Goal: Information Seeking & Learning: Find specific page/section

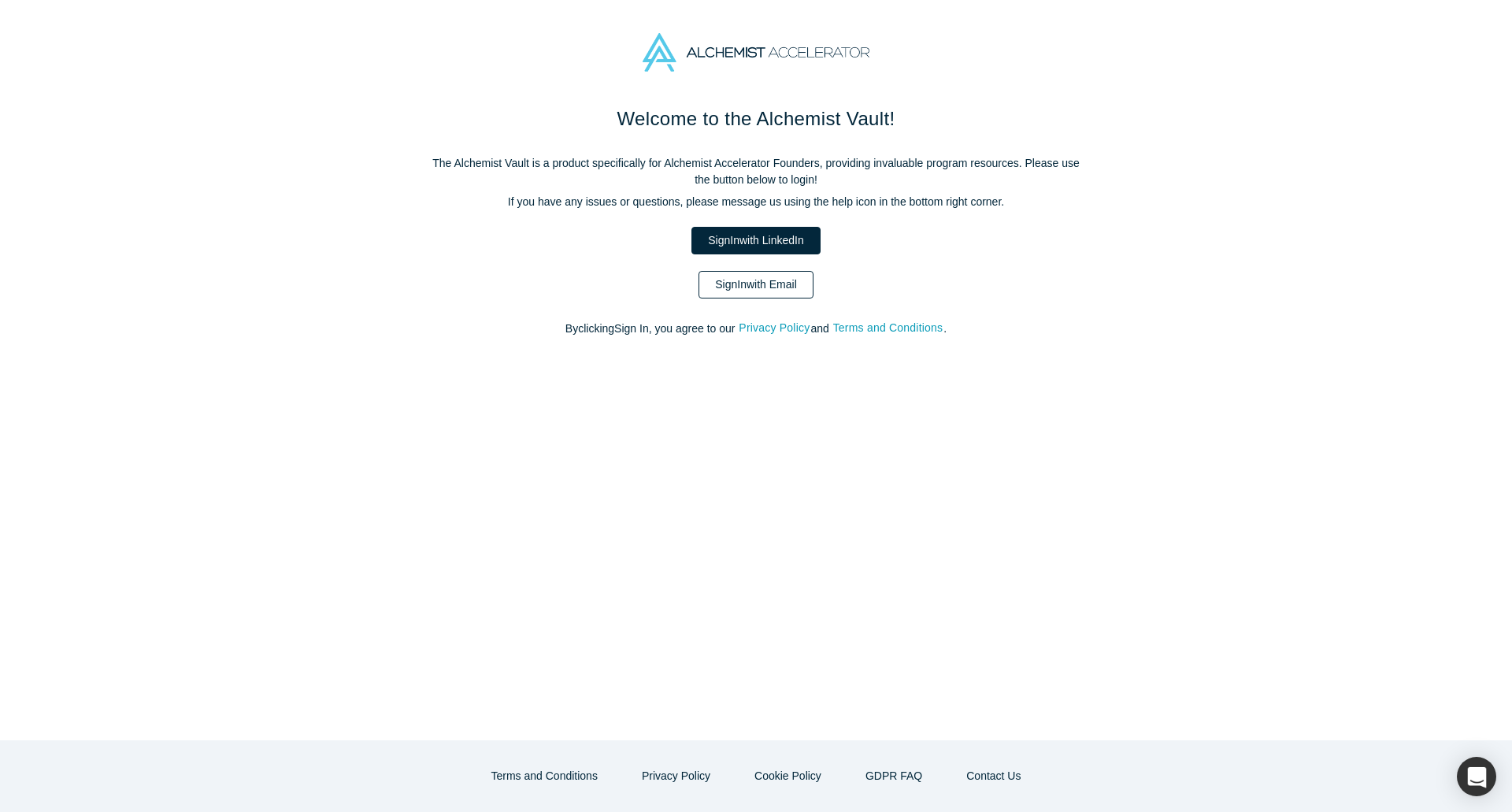
click at [788, 276] on link "Sign In with Email" at bounding box center [756, 285] width 115 height 27
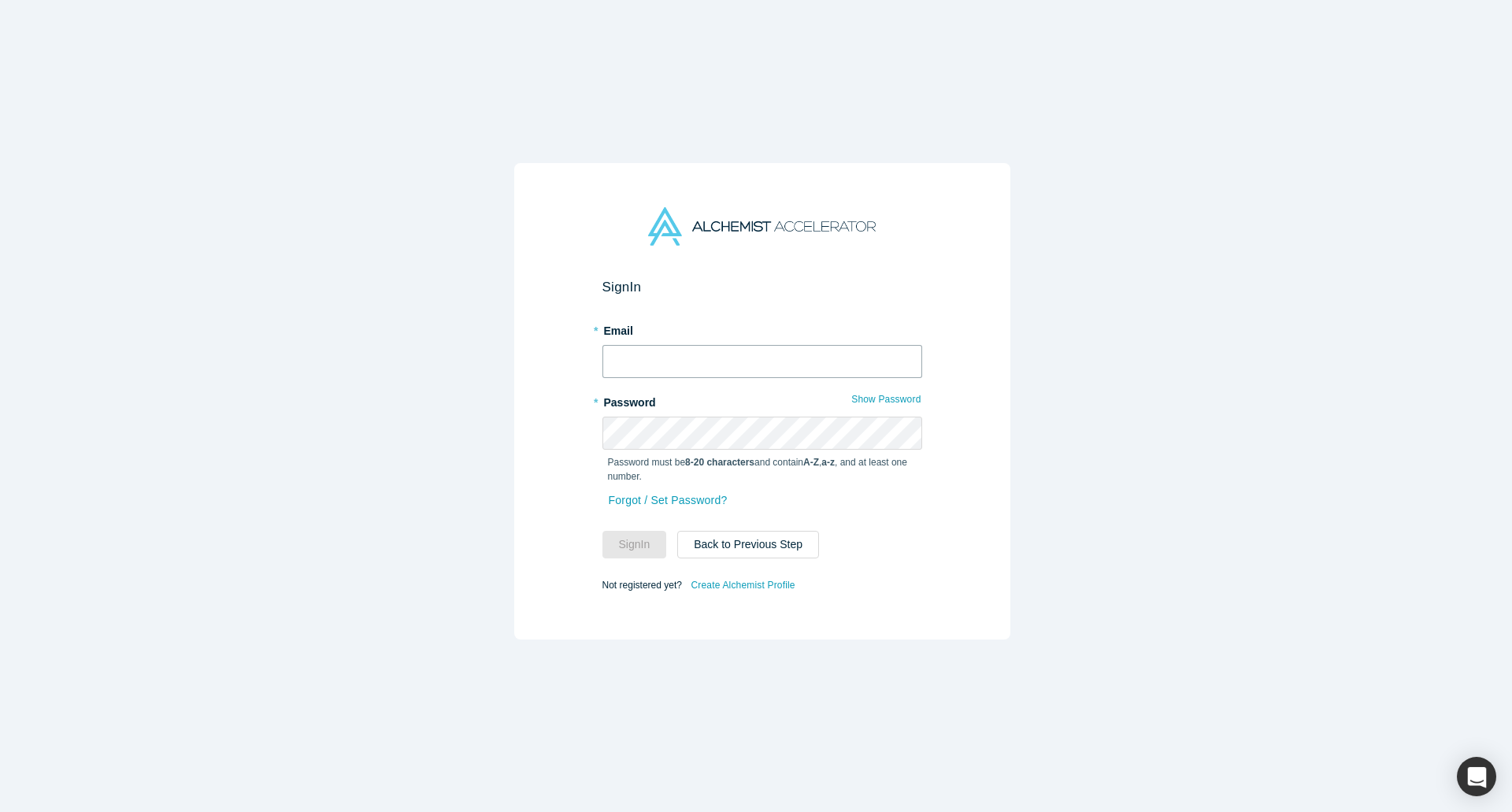
type input "ryoko@alchemistaccelerator.com"
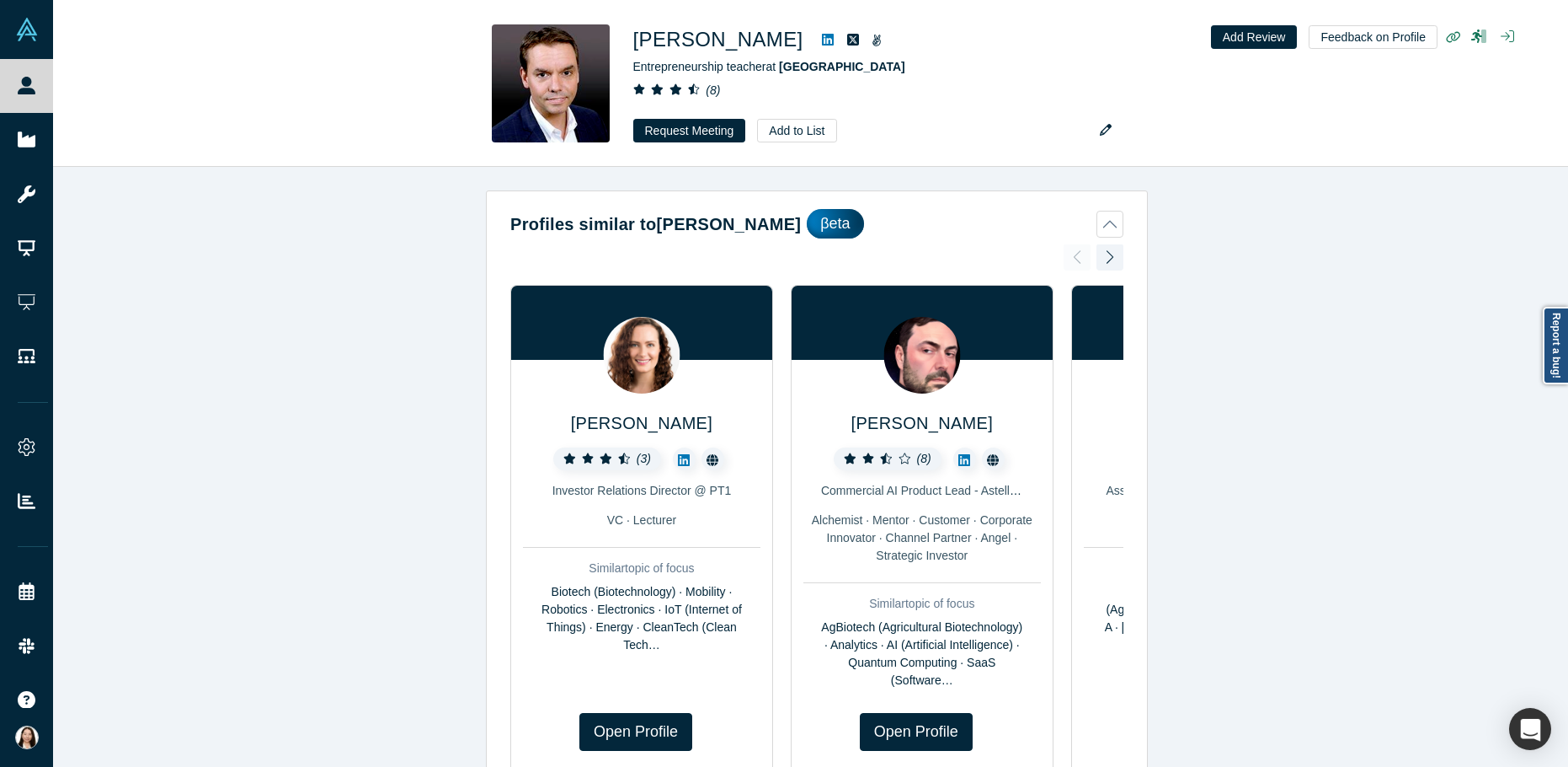
click at [354, 436] on div "Profiles similar to George John βeta Bryony Cooper ( 3 ) Investor Relations Dir…" at bounding box center [817, 473] width 1528 height 613
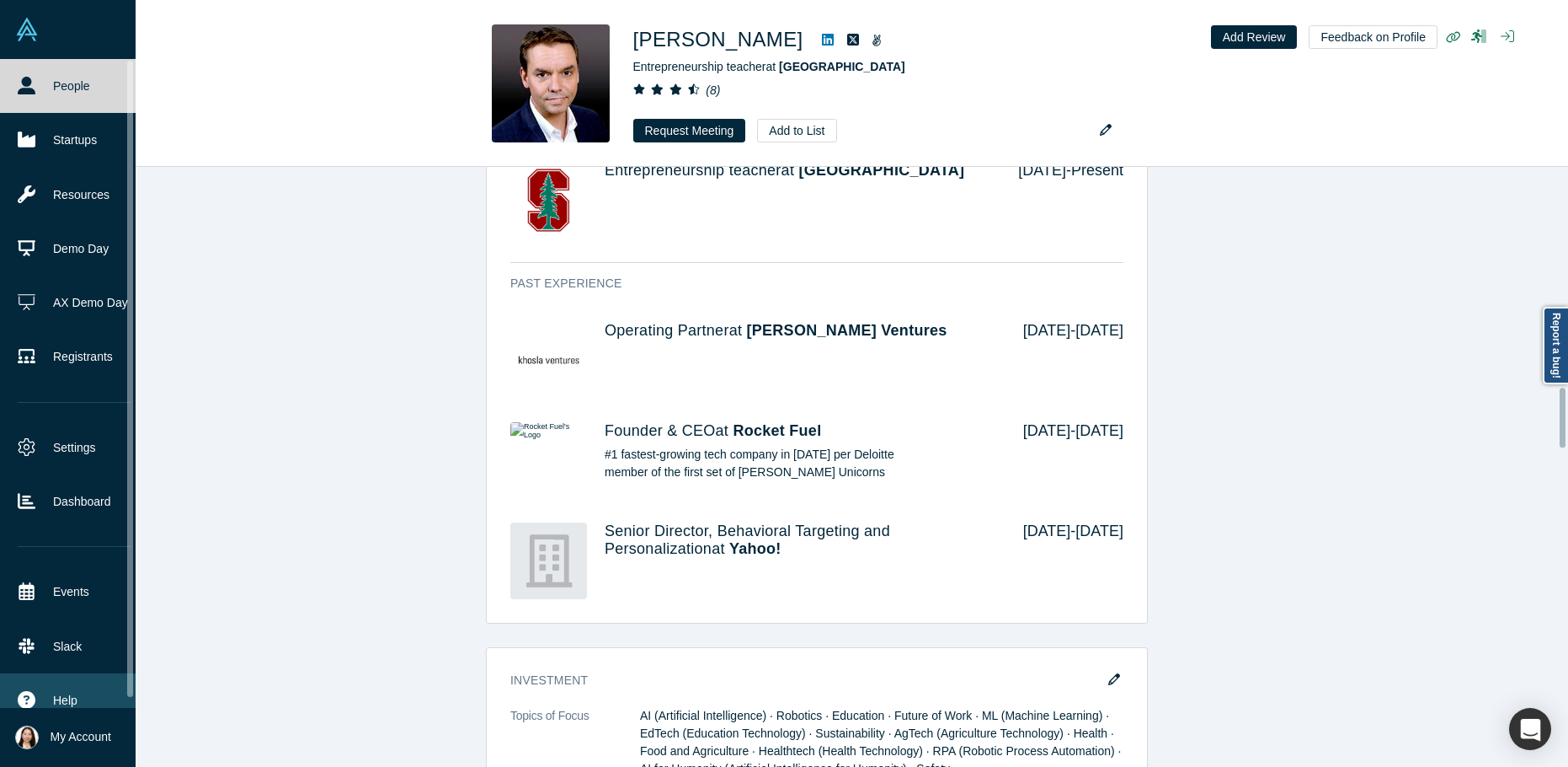
scroll to position [2225, 0]
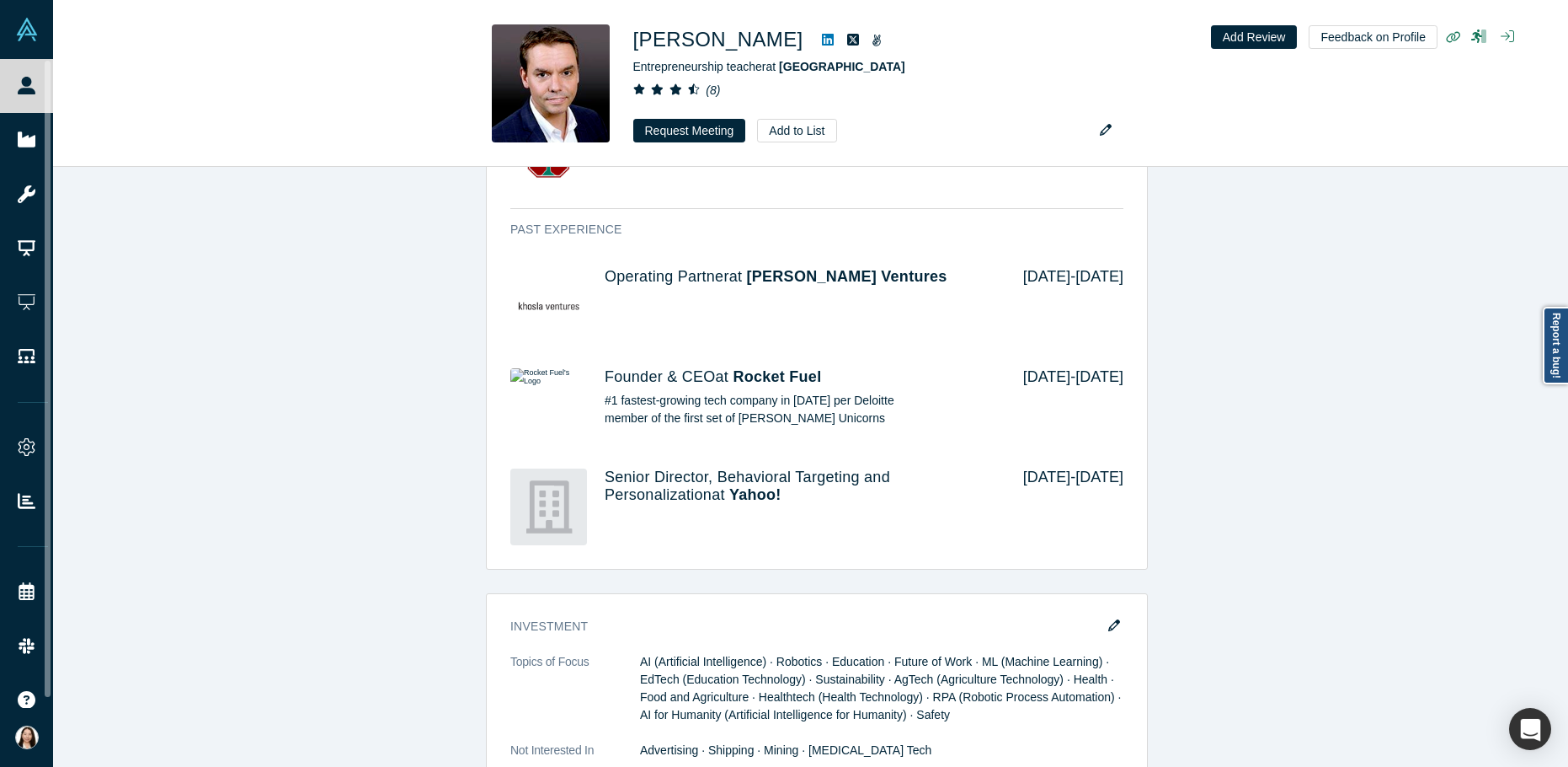
click at [1425, 265] on div "Demo Day: Alchemist XL Profile Completed Attend Type Watch Later User Time Zone…" at bounding box center [817, 700] width 1528 height 3918
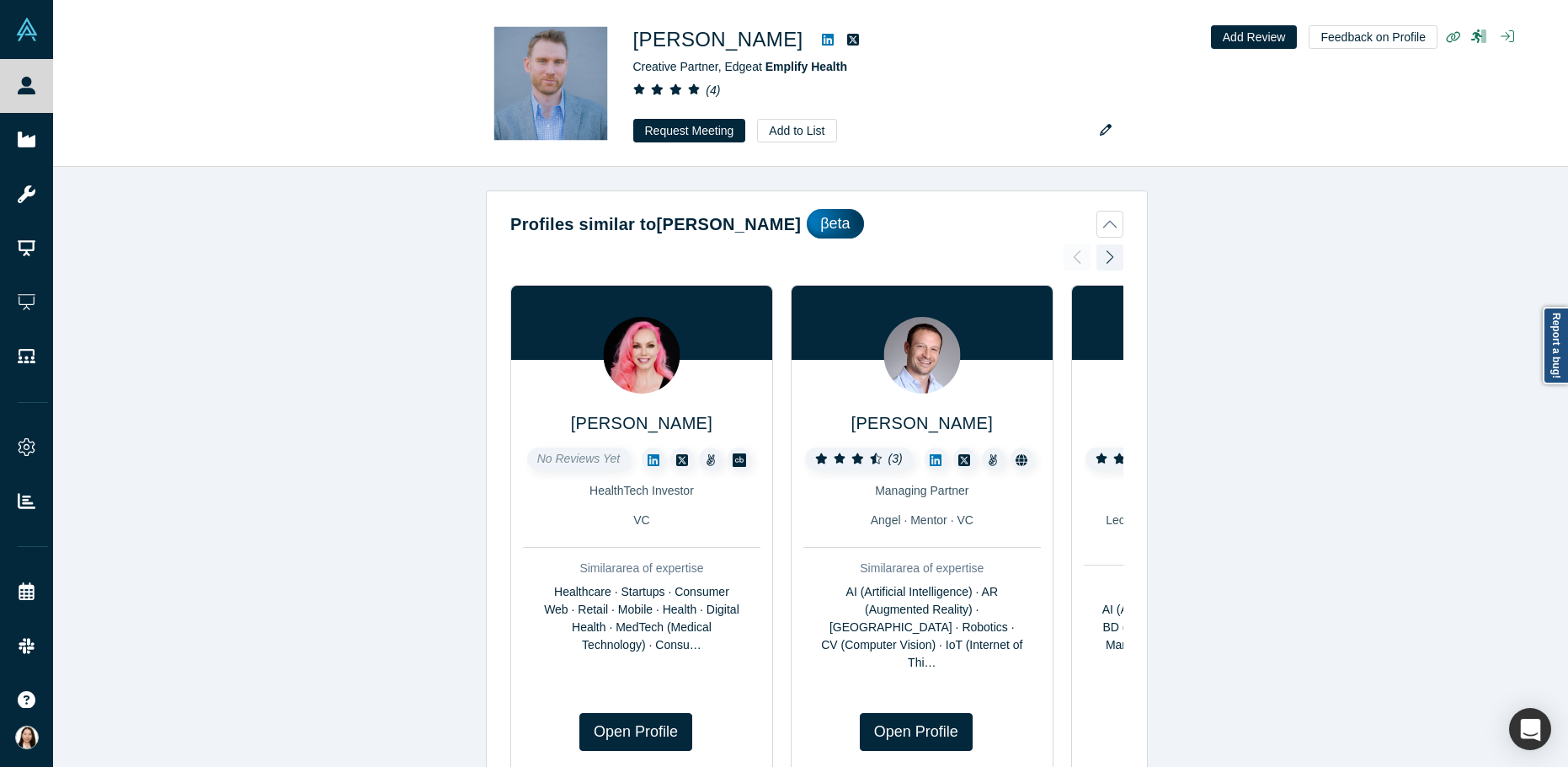
click at [343, 440] on div "Profiles similar to [PERSON_NAME] βeta [PERSON_NAME] No Reviews Yet HealthTech …" at bounding box center [817, 473] width 1528 height 613
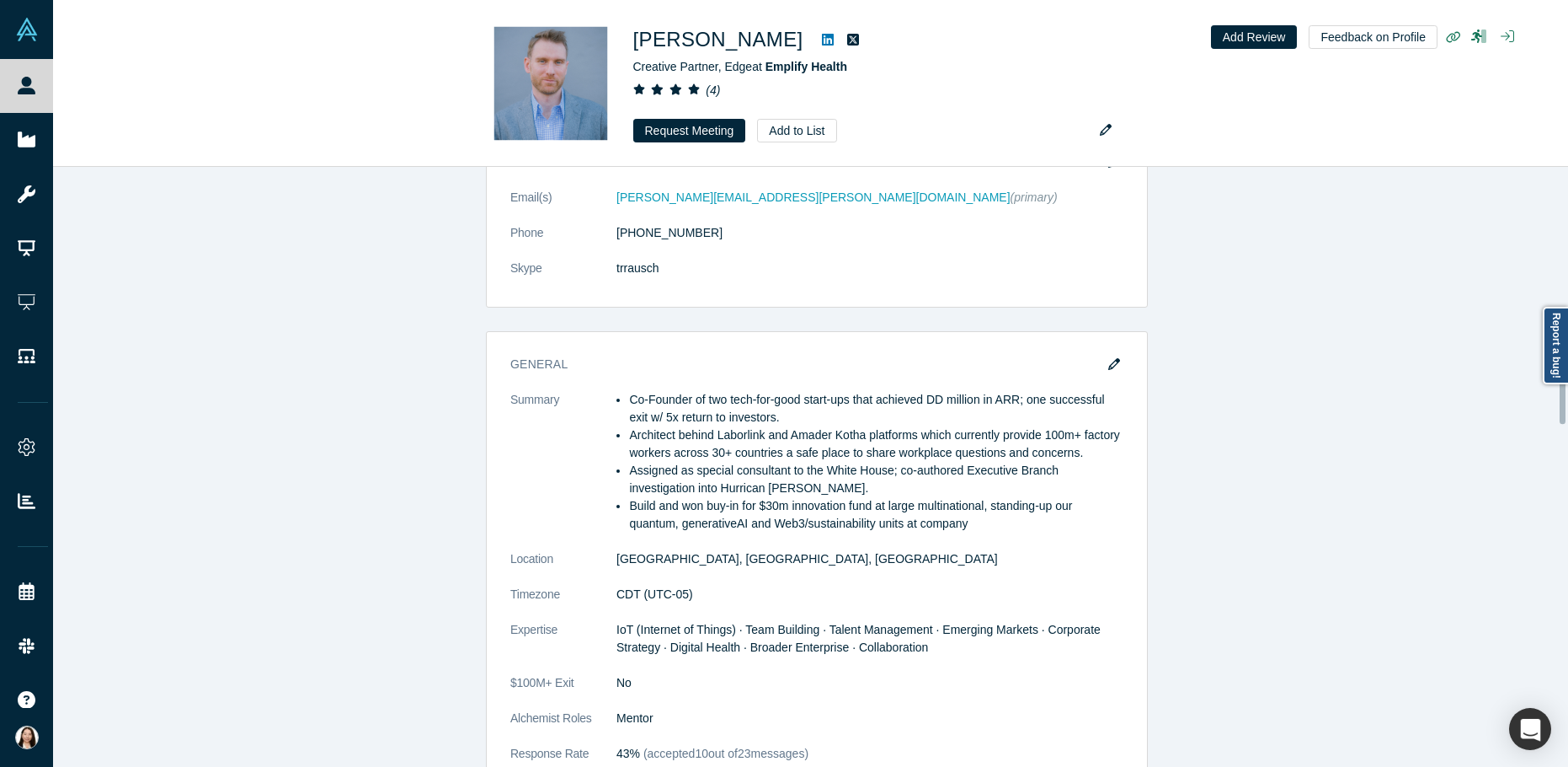
scroll to position [1248, 0]
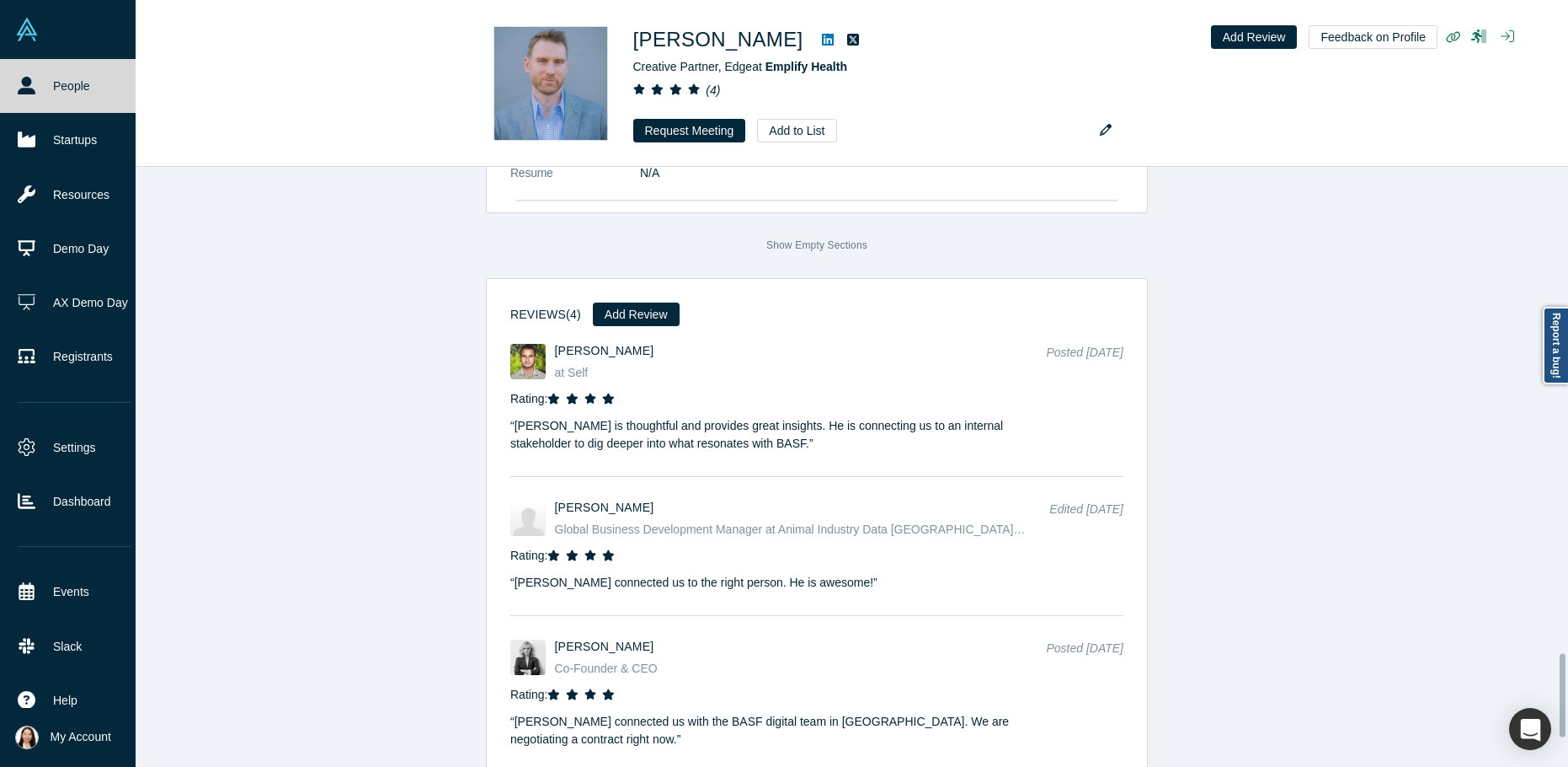
scroll to position [3506, 0]
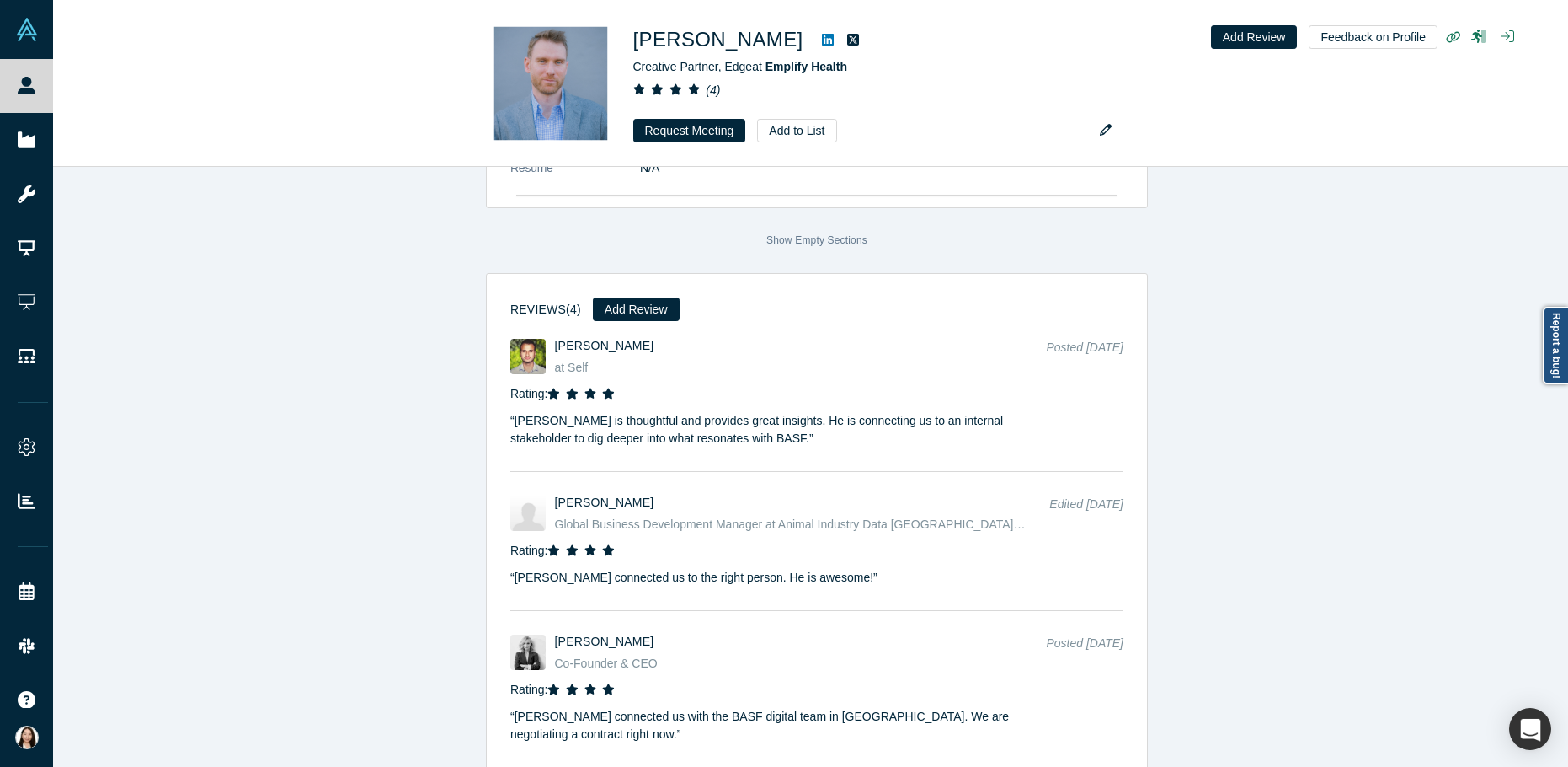
click at [383, 538] on div "Profiles similar to Tom Rausch βeta Rebecca Woodcock No Reviews Yet HealthTech …" at bounding box center [817, 473] width 1528 height 613
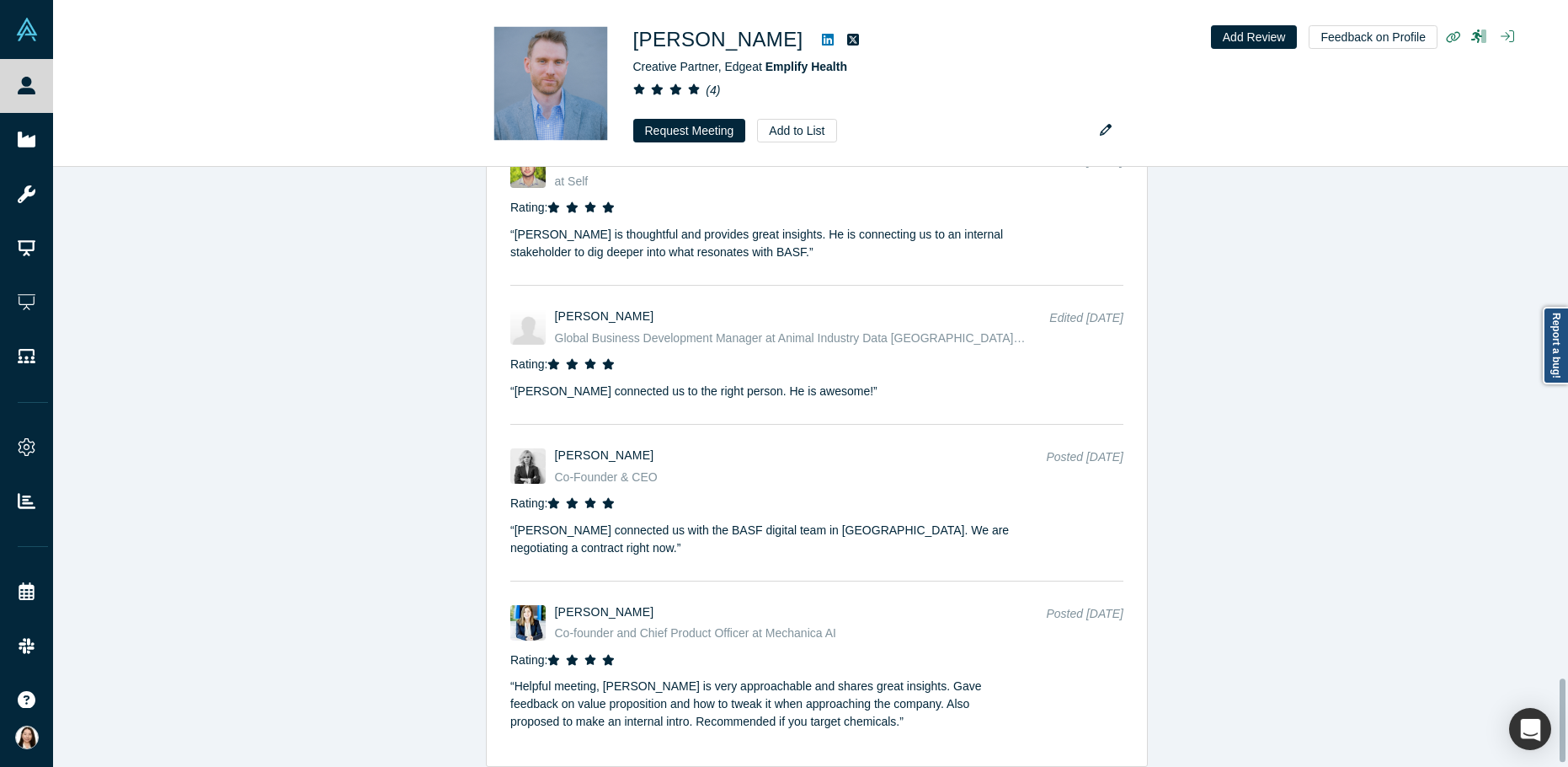
scroll to position [3698, 0]
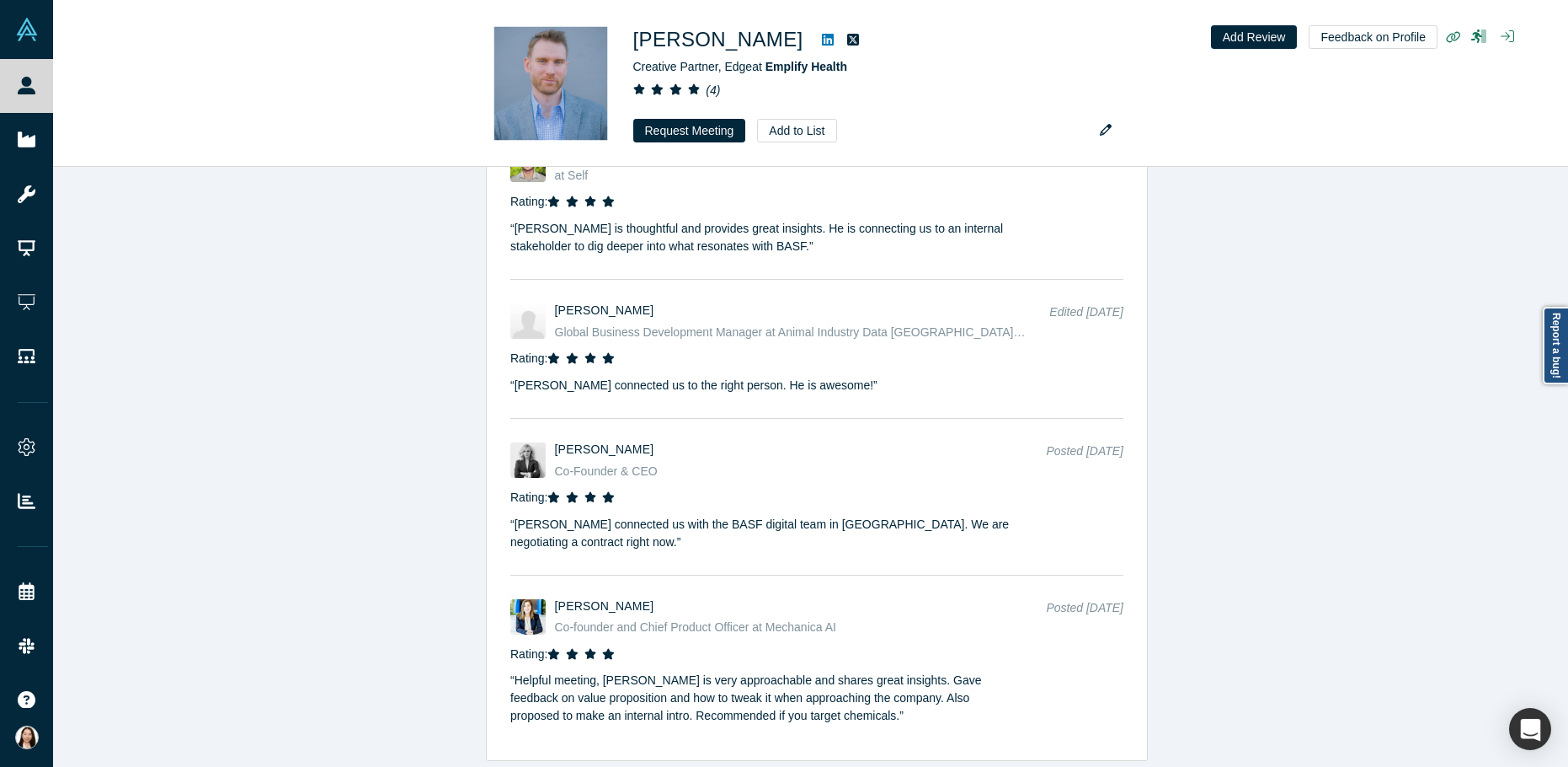
click at [1421, 337] on div "Profiles similar to Tom Rausch βeta Rebecca Woodcock No Reviews Yet HealthTech …" at bounding box center [817, 473] width 1528 height 613
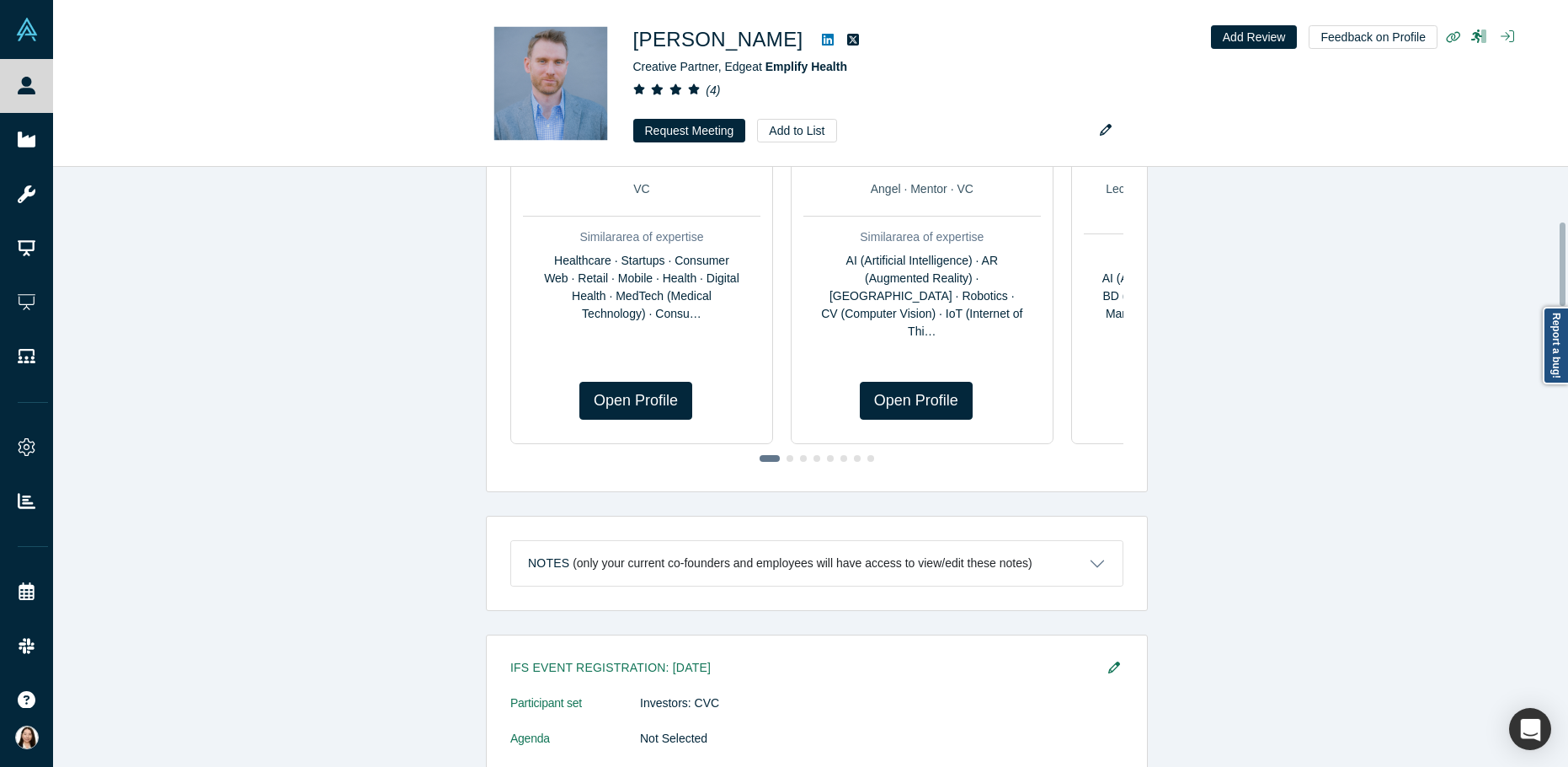
scroll to position [405, 0]
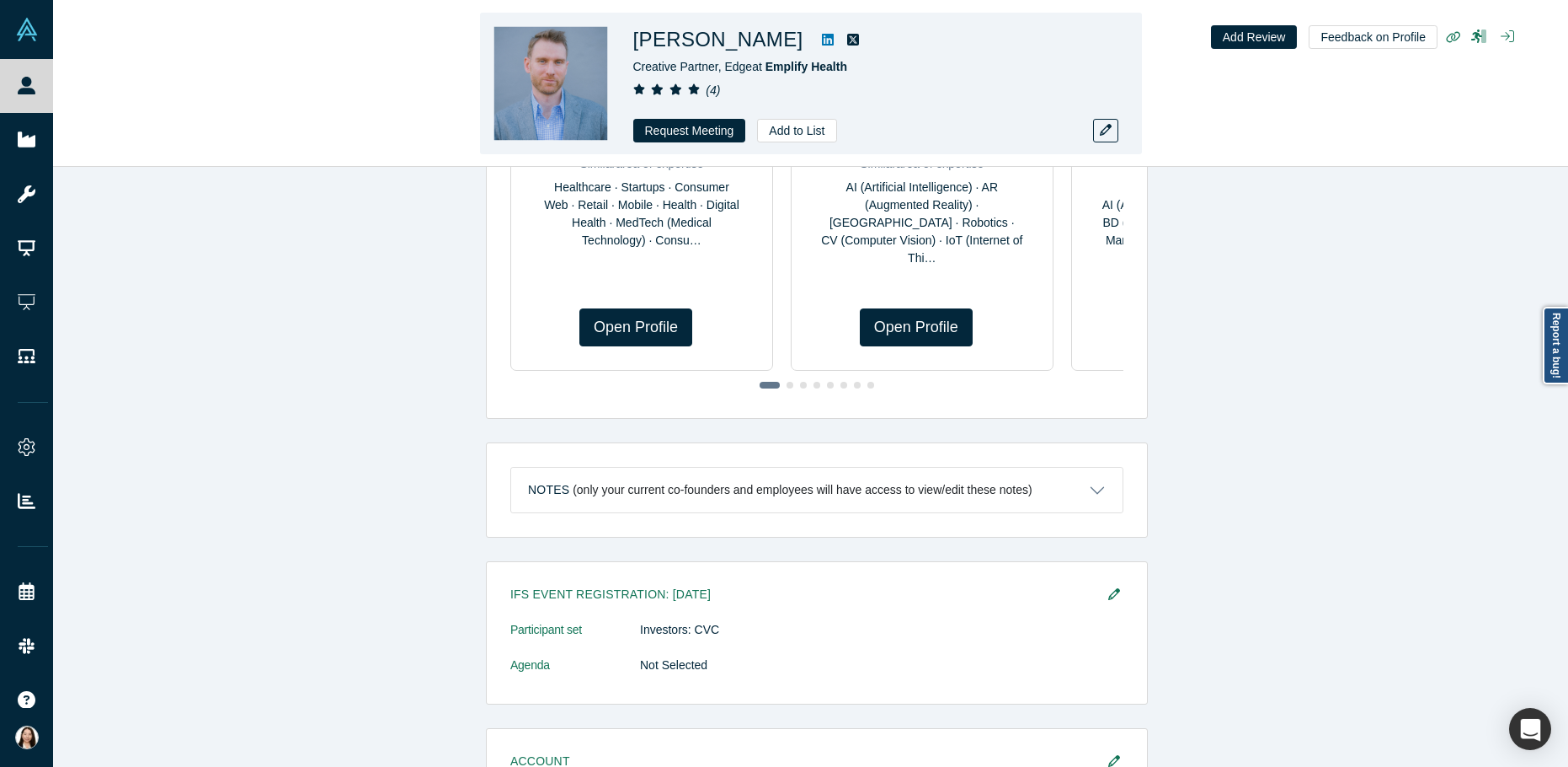
click at [359, 72] on div "Tom Rausch Creative Partner, Edge at Emplify Health ( 4 ) Request Meeting Add t…" at bounding box center [811, 83] width 1516 height 166
drag, startPoint x: 1532, startPoint y: 128, endPoint x: 1283, endPoint y: 66, distance: 256.6
click at [1515, 127] on div "Tom Rausch Creative Partner, Edge at Emplify Health ( 4 ) Request Meeting Add t…" at bounding box center [811, 83] width 1516 height 166
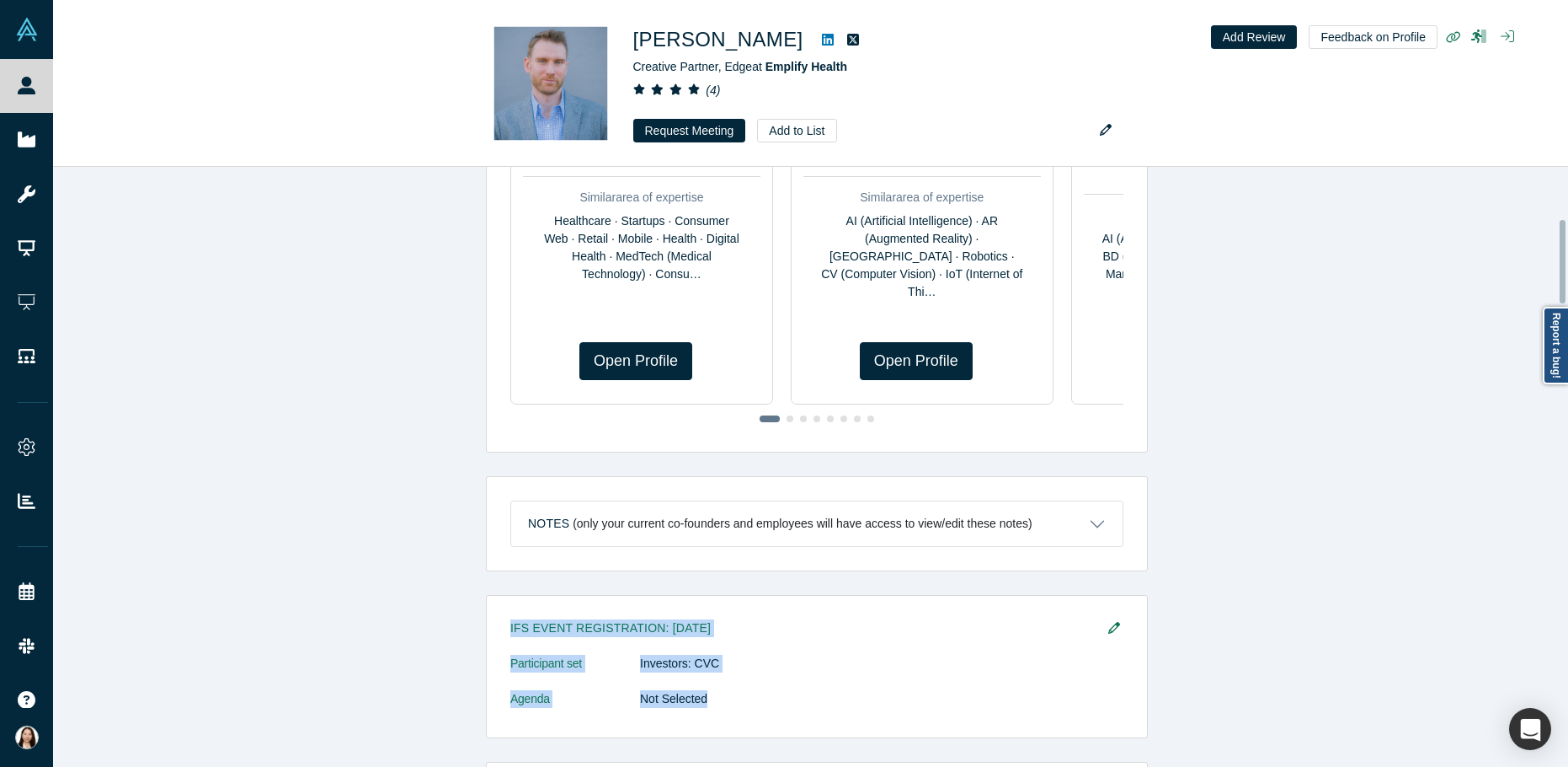
drag, startPoint x: 1301, startPoint y: 657, endPoint x: 1260, endPoint y: 537, distance: 126.8
click at [1260, 538] on div "Profiles similar to [PERSON_NAME] βeta [PERSON_NAME] No Reviews Yet HealthTech …" at bounding box center [817, 473] width 1528 height 613
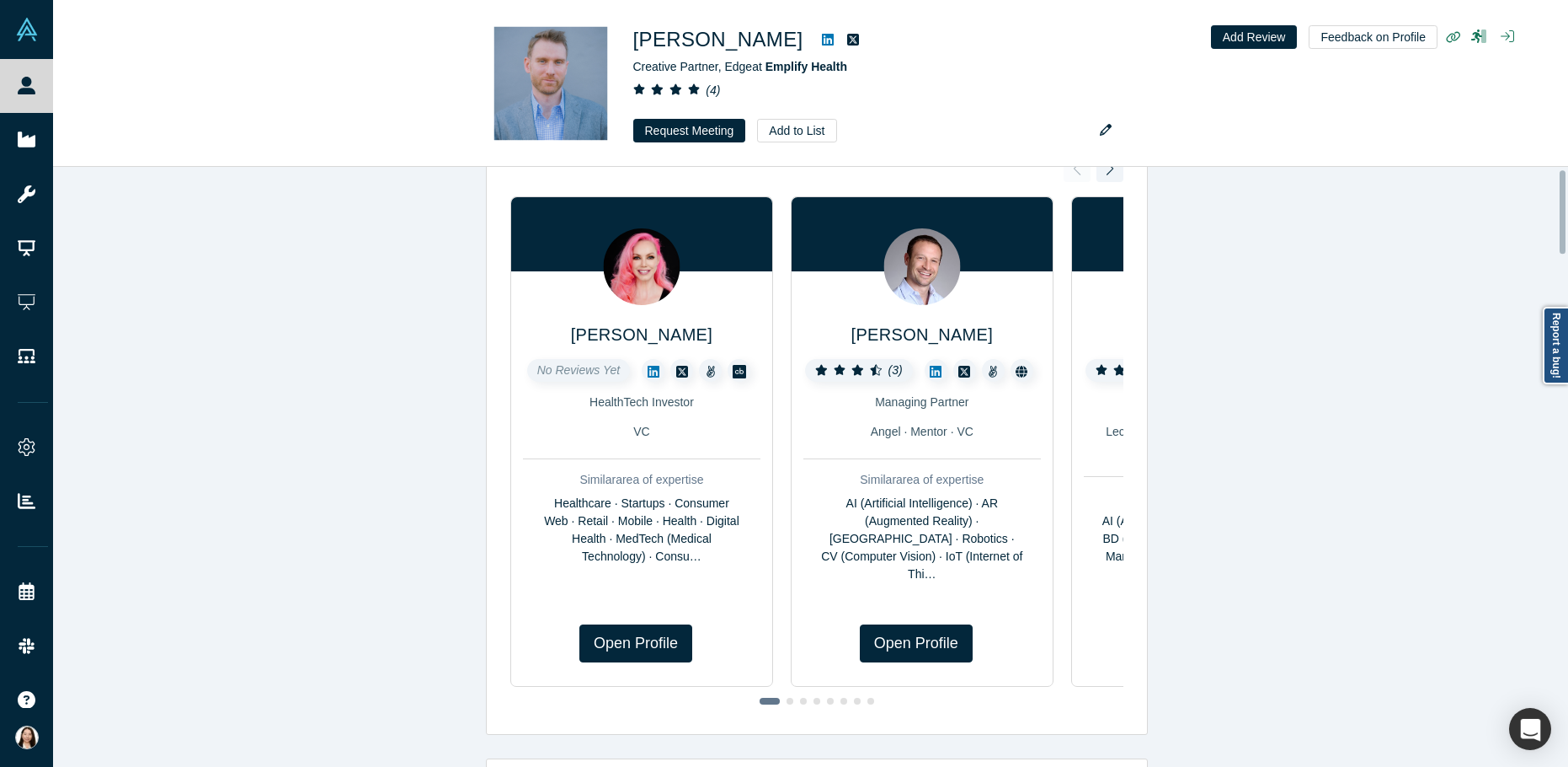
scroll to position [0, 0]
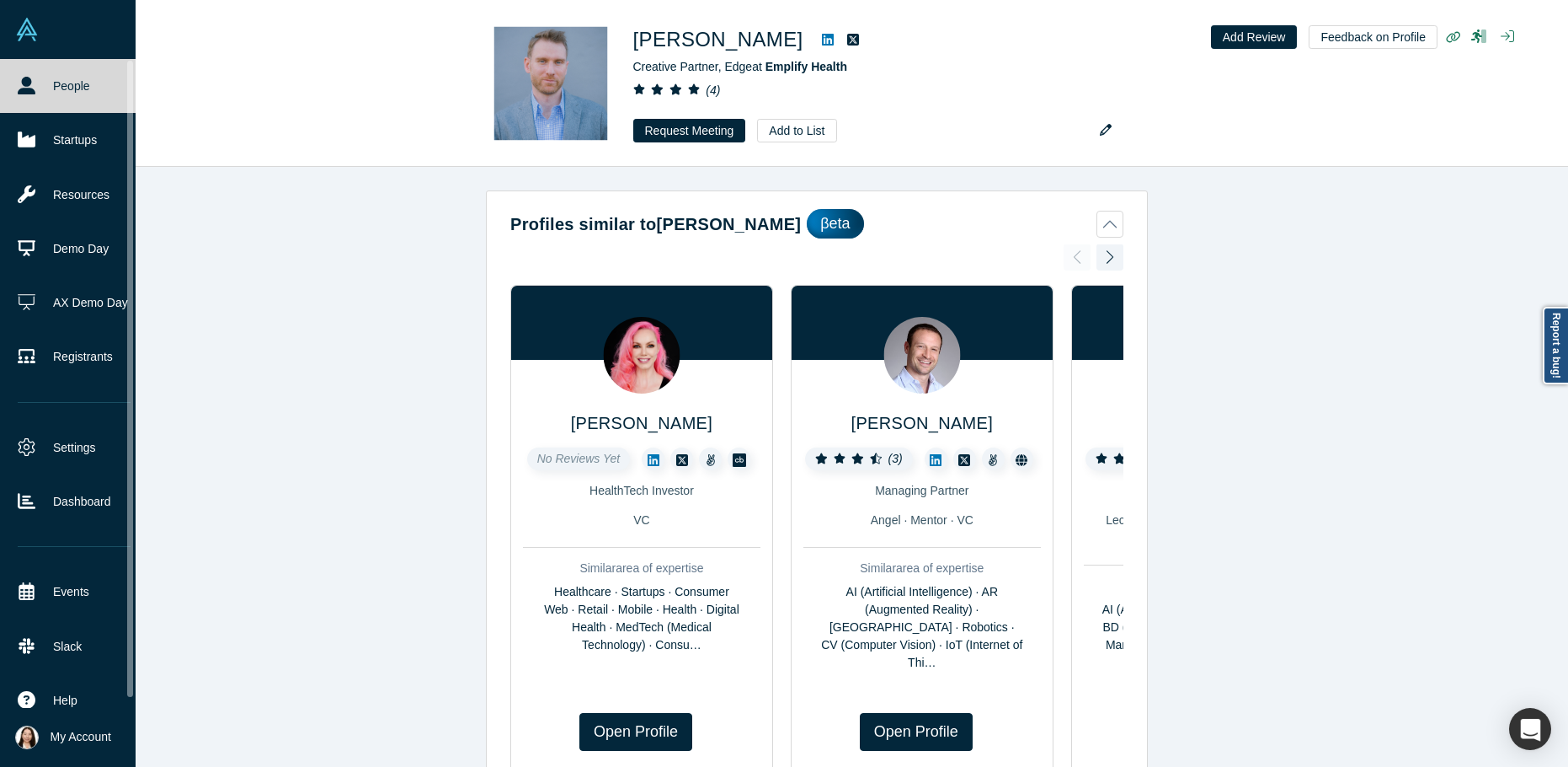
click at [49, 79] on link "People" at bounding box center [74, 86] width 148 height 54
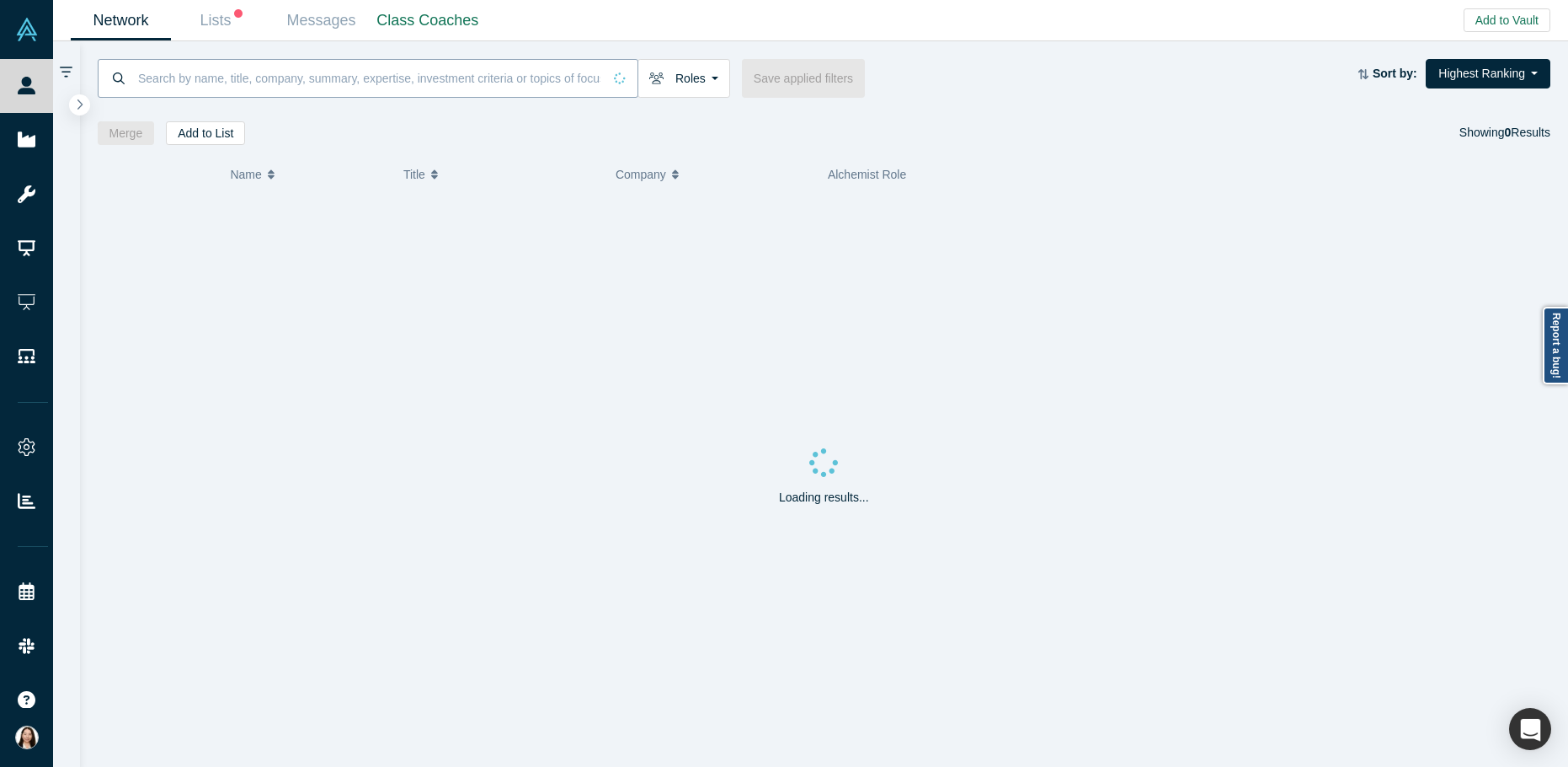
click at [441, 83] on input at bounding box center [370, 78] width 466 height 40
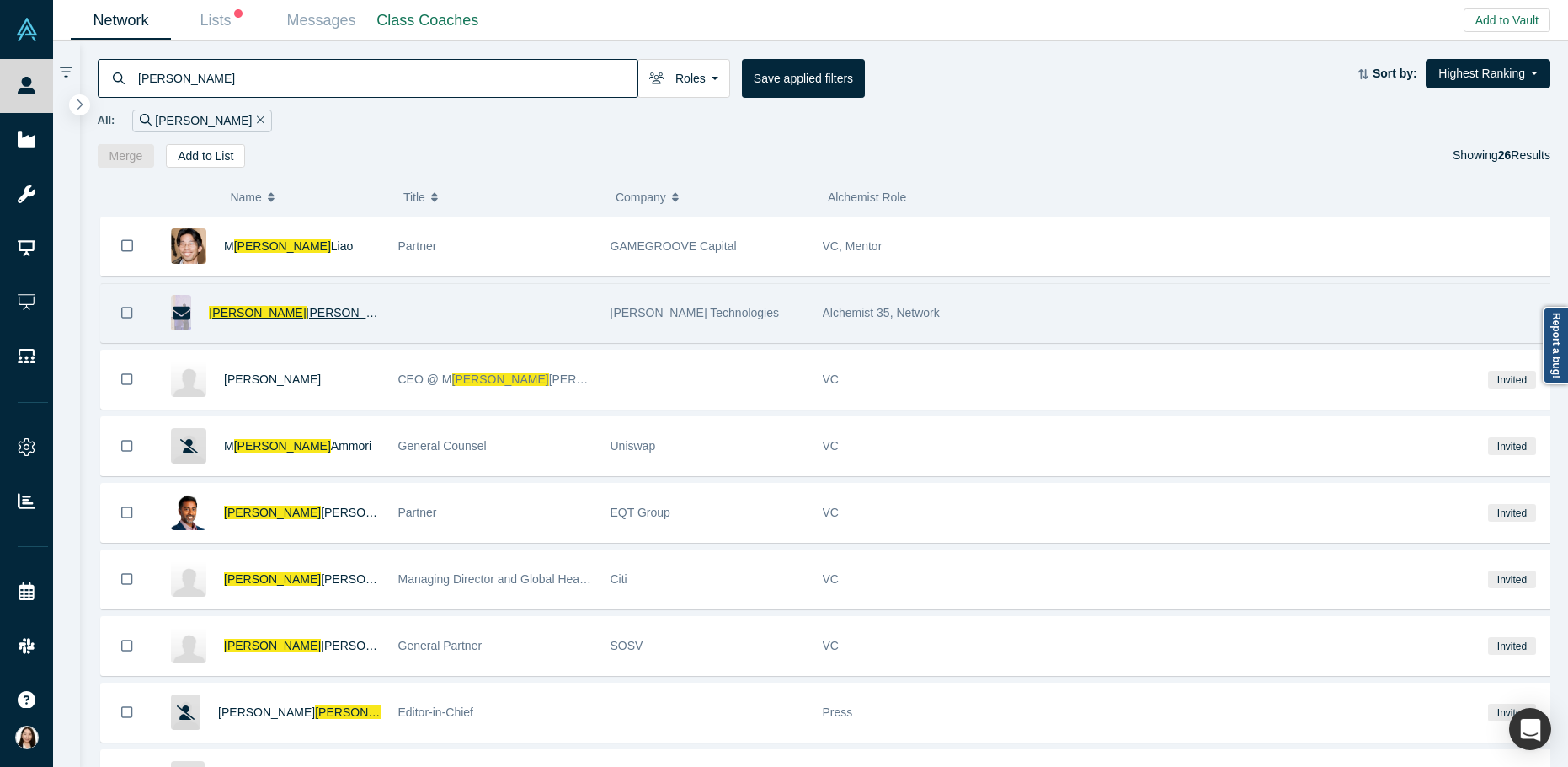
type input "arvin"
click at [318, 317] on span "d Singh Bakshi" at bounding box center [405, 313] width 197 height 14
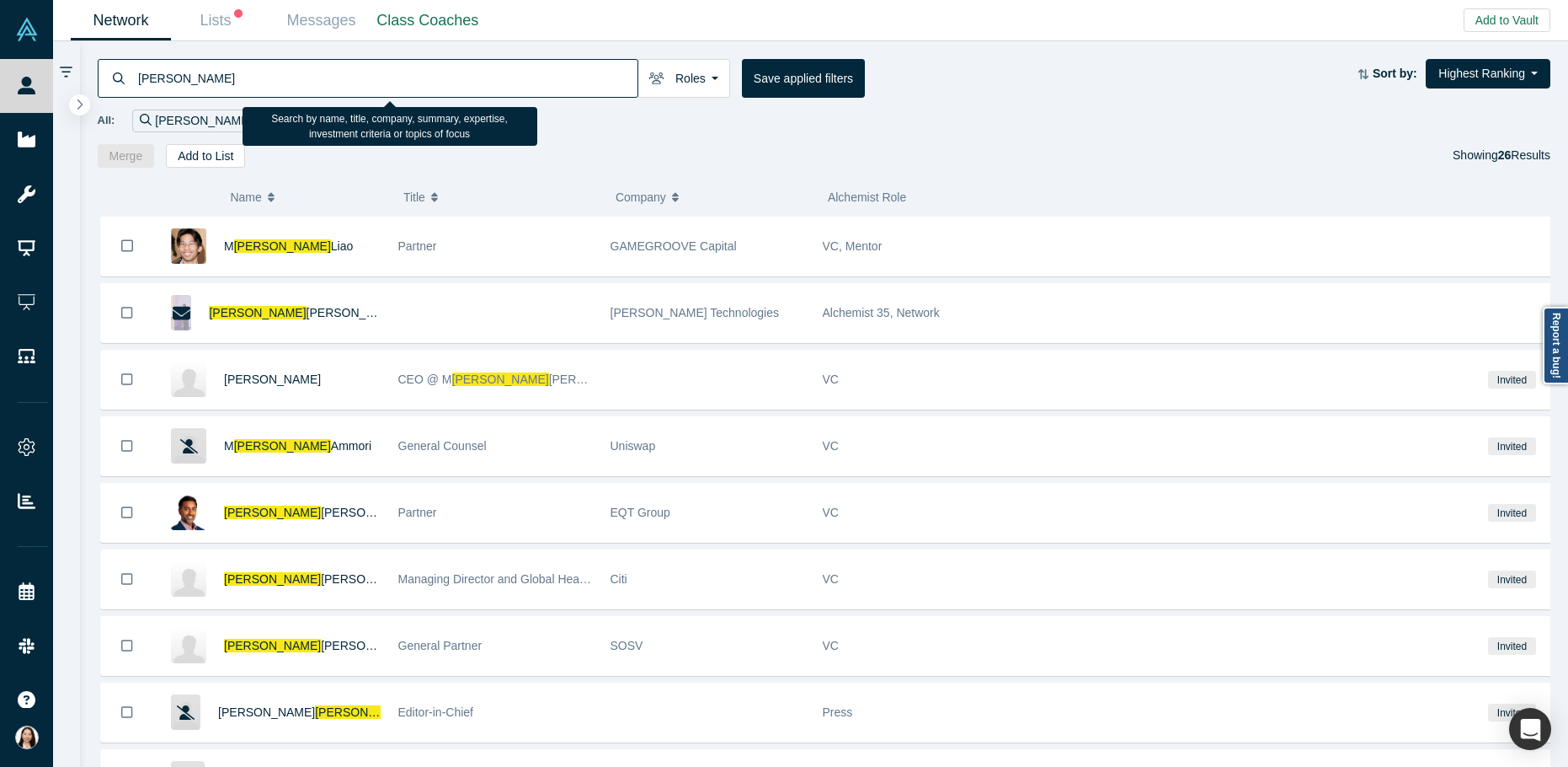
drag, startPoint x: 192, startPoint y: 83, endPoint x: 92, endPoint y: 83, distance: 100.0
click at [92, 83] on div "arvin Roles Founders Faculty Mentors Alumni Mentor Angels VCs Corporate Innovat…" at bounding box center [824, 105] width 1489 height 126
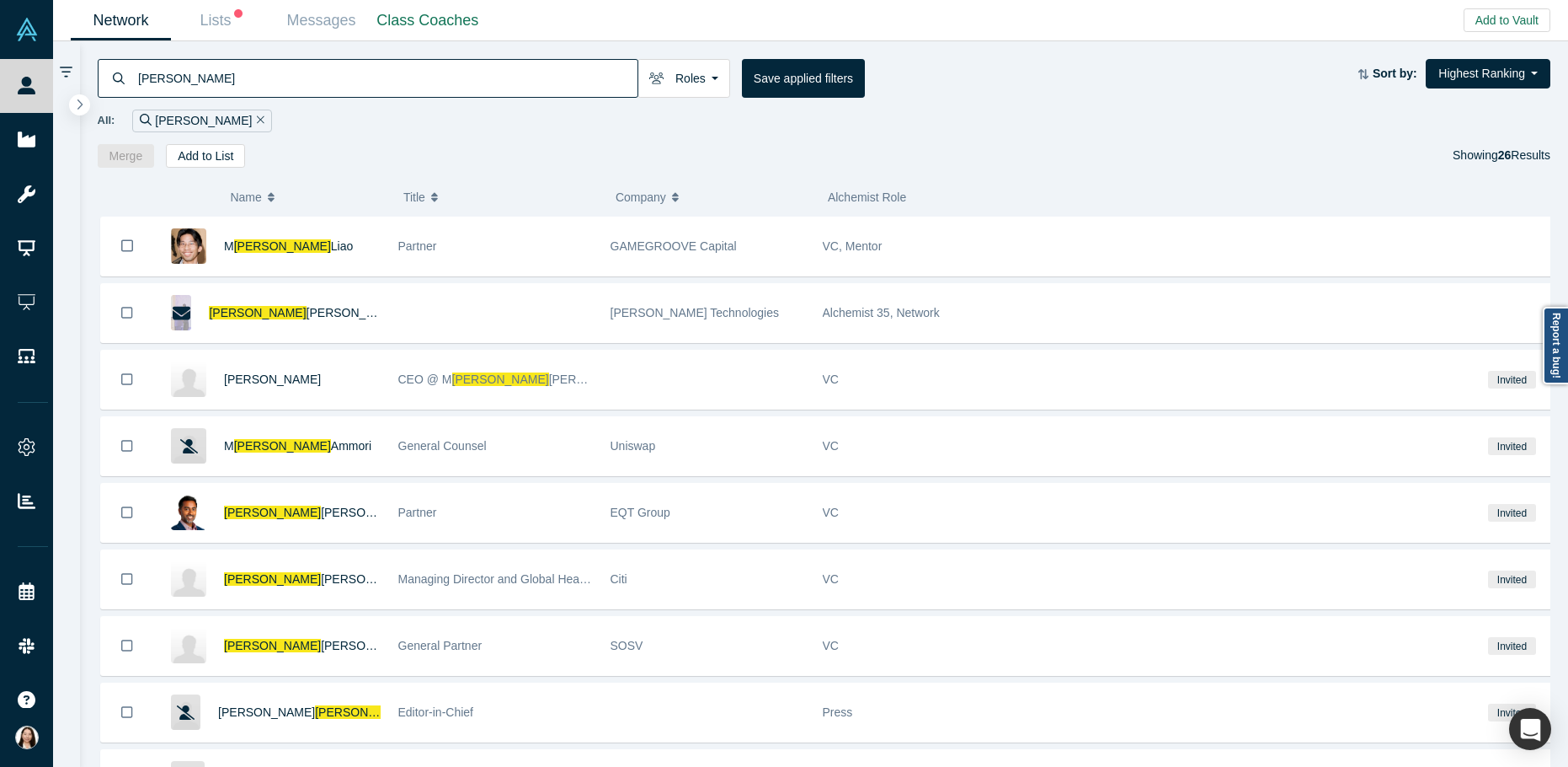
paste input "Arvindh Lalam"
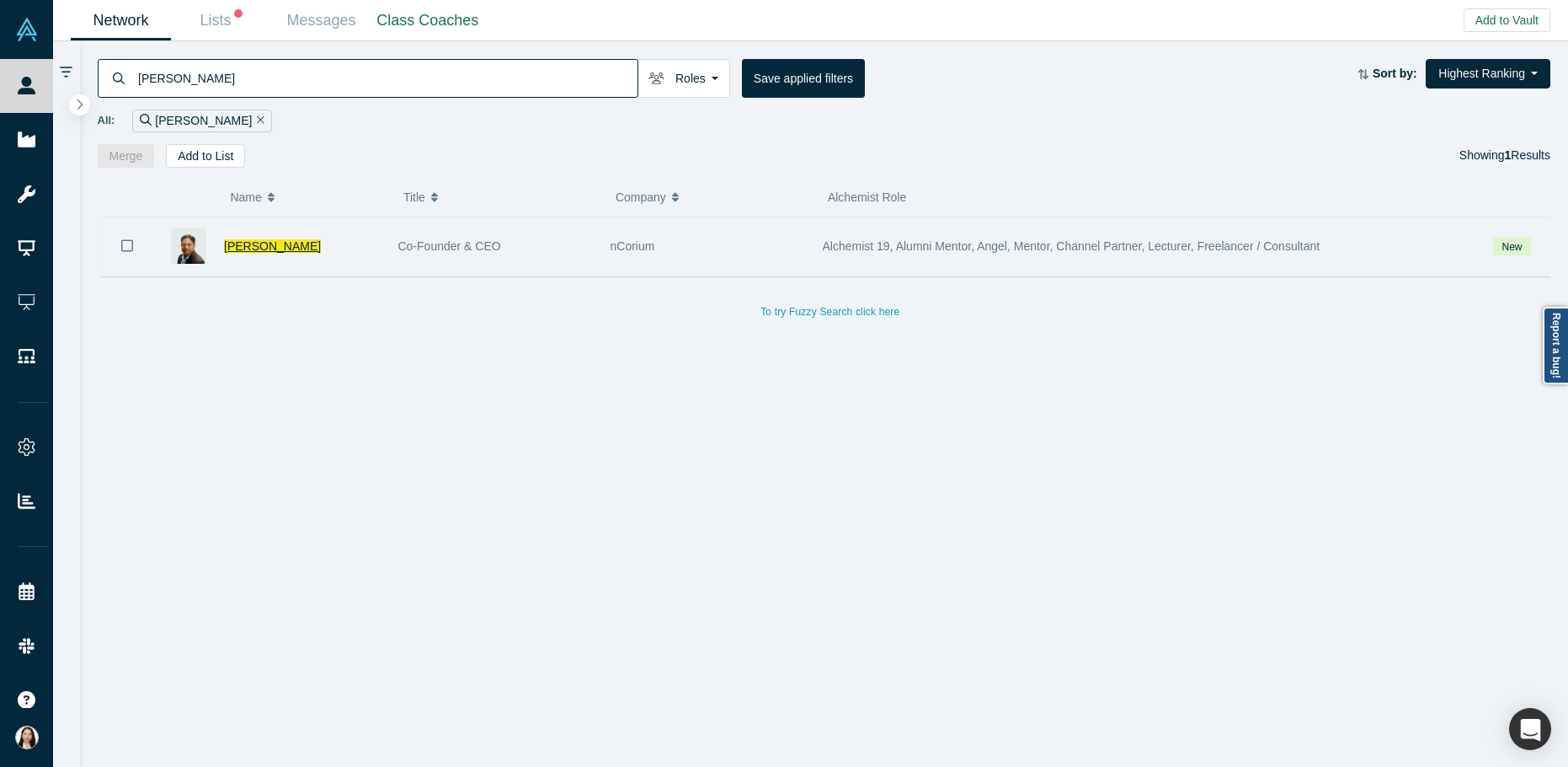
type input "Arvindh Lalam"
click at [252, 250] on span "Arvindh Lalam" at bounding box center [273, 247] width 97 height 14
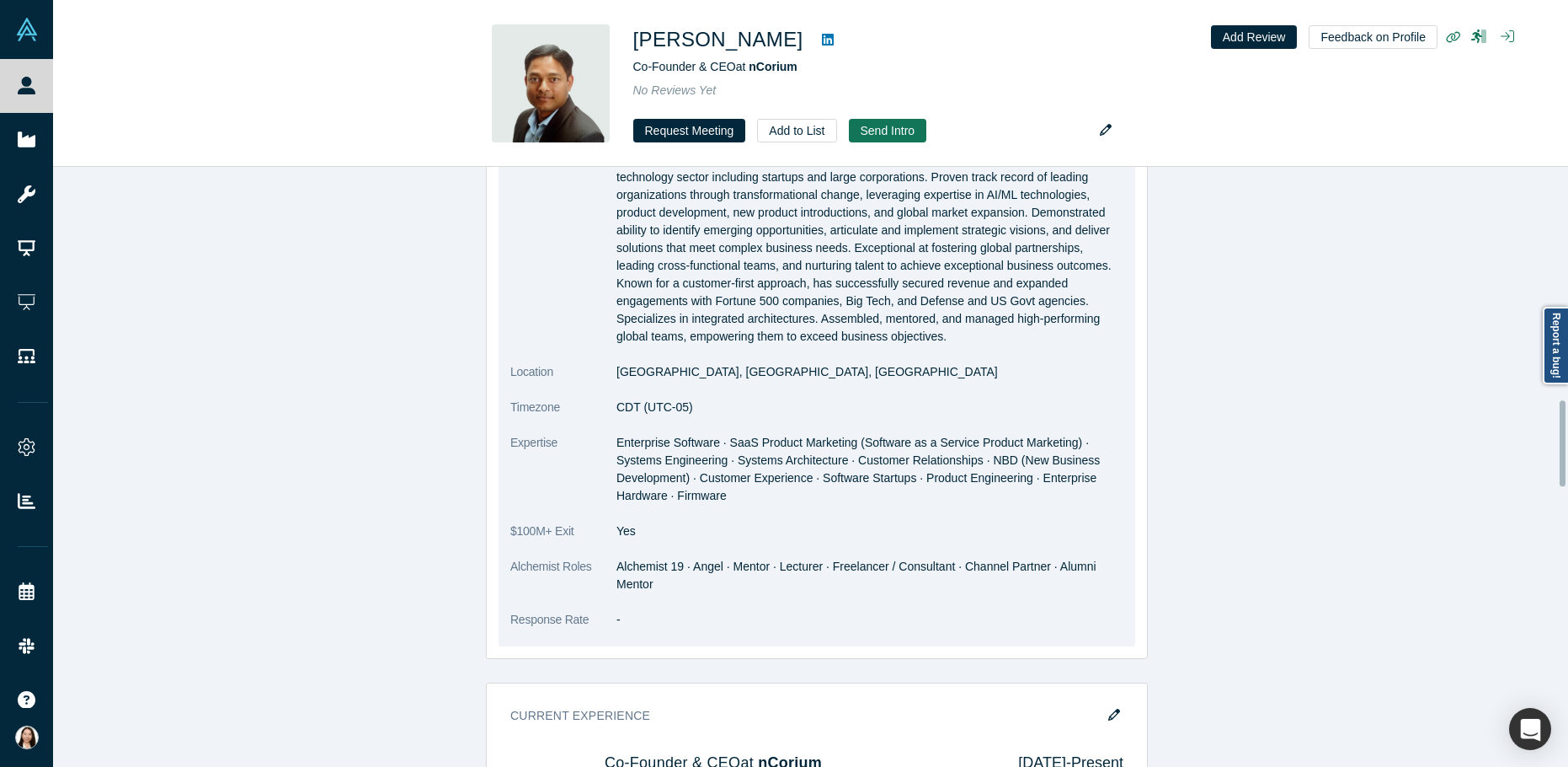
scroll to position [1718, 0]
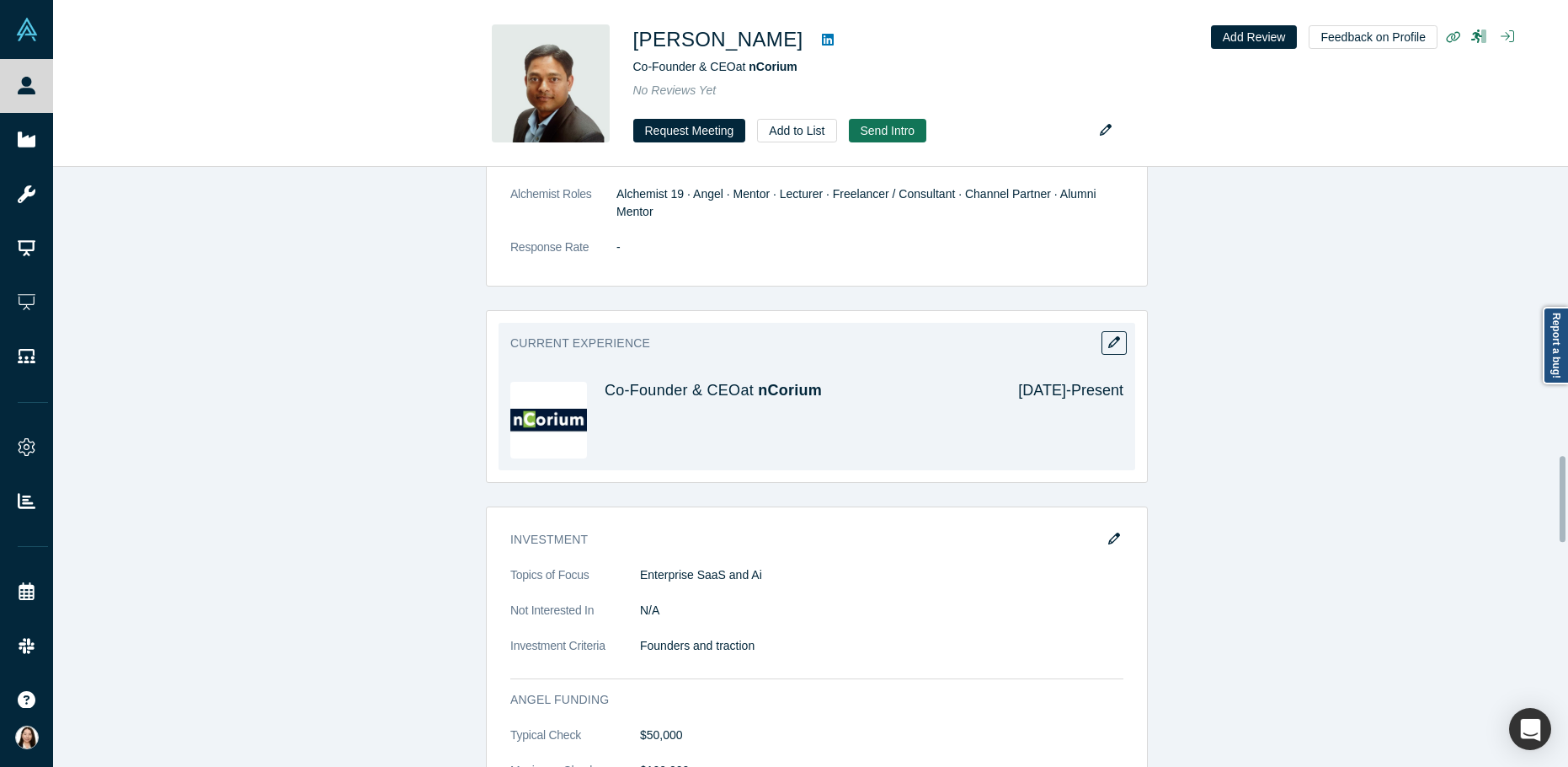
scroll to position [2022, 0]
click at [799, 381] on span "nCorium" at bounding box center [790, 388] width 64 height 17
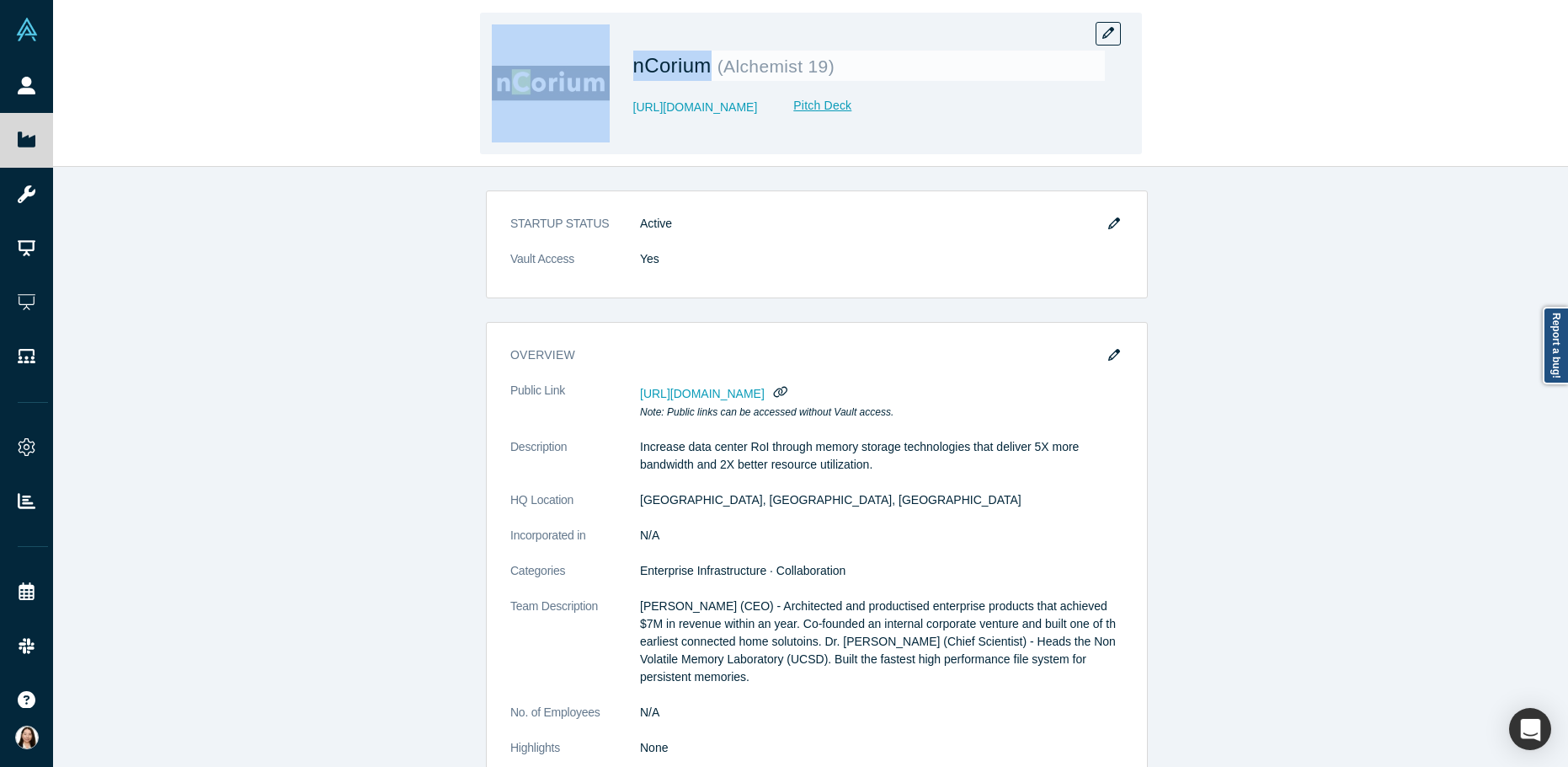
drag, startPoint x: 713, startPoint y: 71, endPoint x: 610, endPoint y: 47, distance: 105.8
click at [610, 47] on div "nCorium ( Alchemist 19 ) http://www.ncorium.com/ Pitch Deck" at bounding box center [811, 83] width 662 height 142
copy div "nCorium"
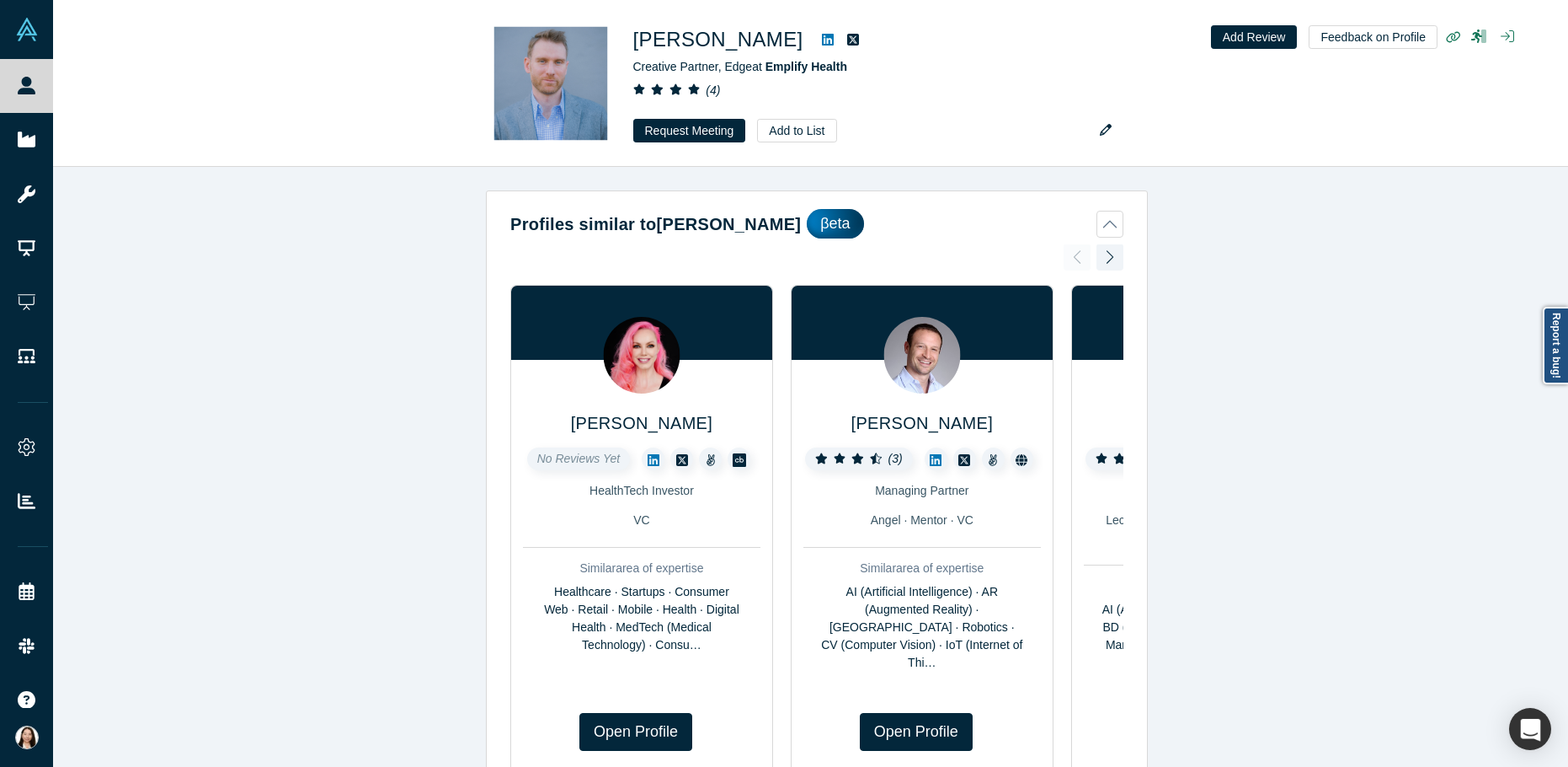
click at [1258, 218] on div "Profiles similar to [PERSON_NAME] βeta [PERSON_NAME] No Reviews Yet HealthTech …" at bounding box center [817, 473] width 1528 height 613
click at [331, 429] on div "Profiles similar to [PERSON_NAME] βeta [PERSON_NAME] No Reviews Yet HealthTech …" at bounding box center [817, 473] width 1528 height 613
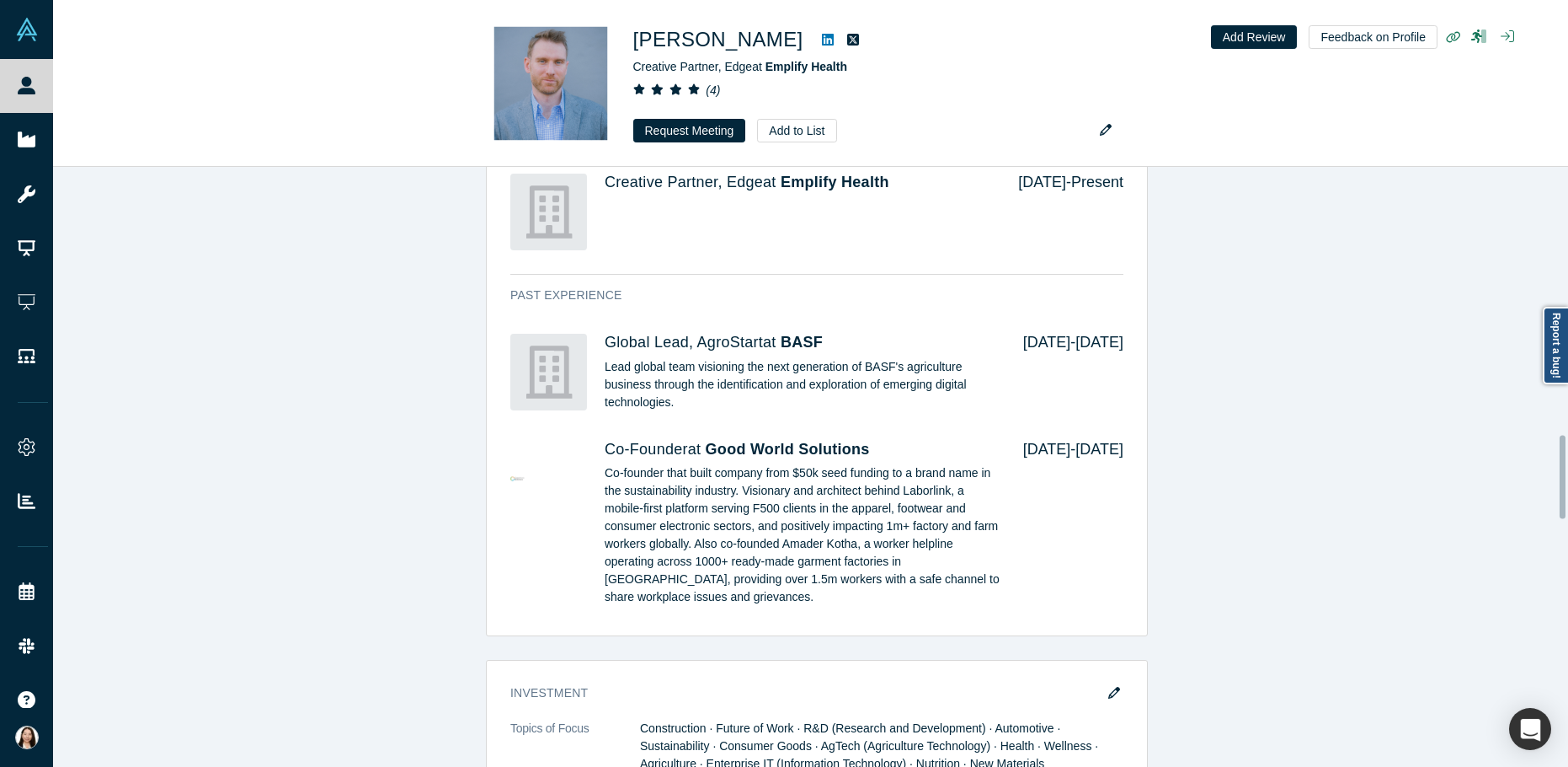
scroll to position [1921, 0]
